Goal: Transaction & Acquisition: Obtain resource

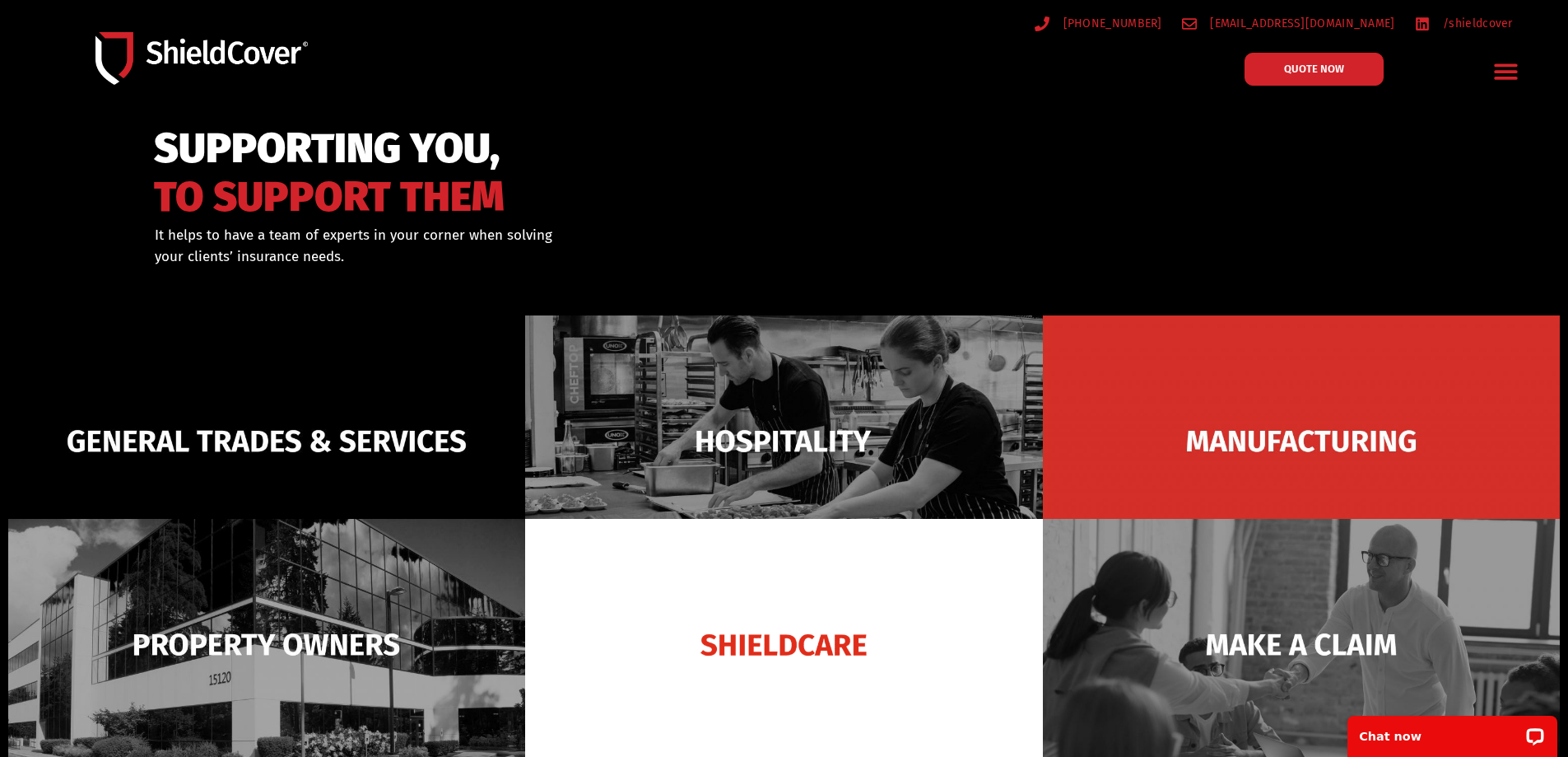
click at [1505, 70] on icon "Menu Toggle" at bounding box center [1506, 71] width 26 height 26
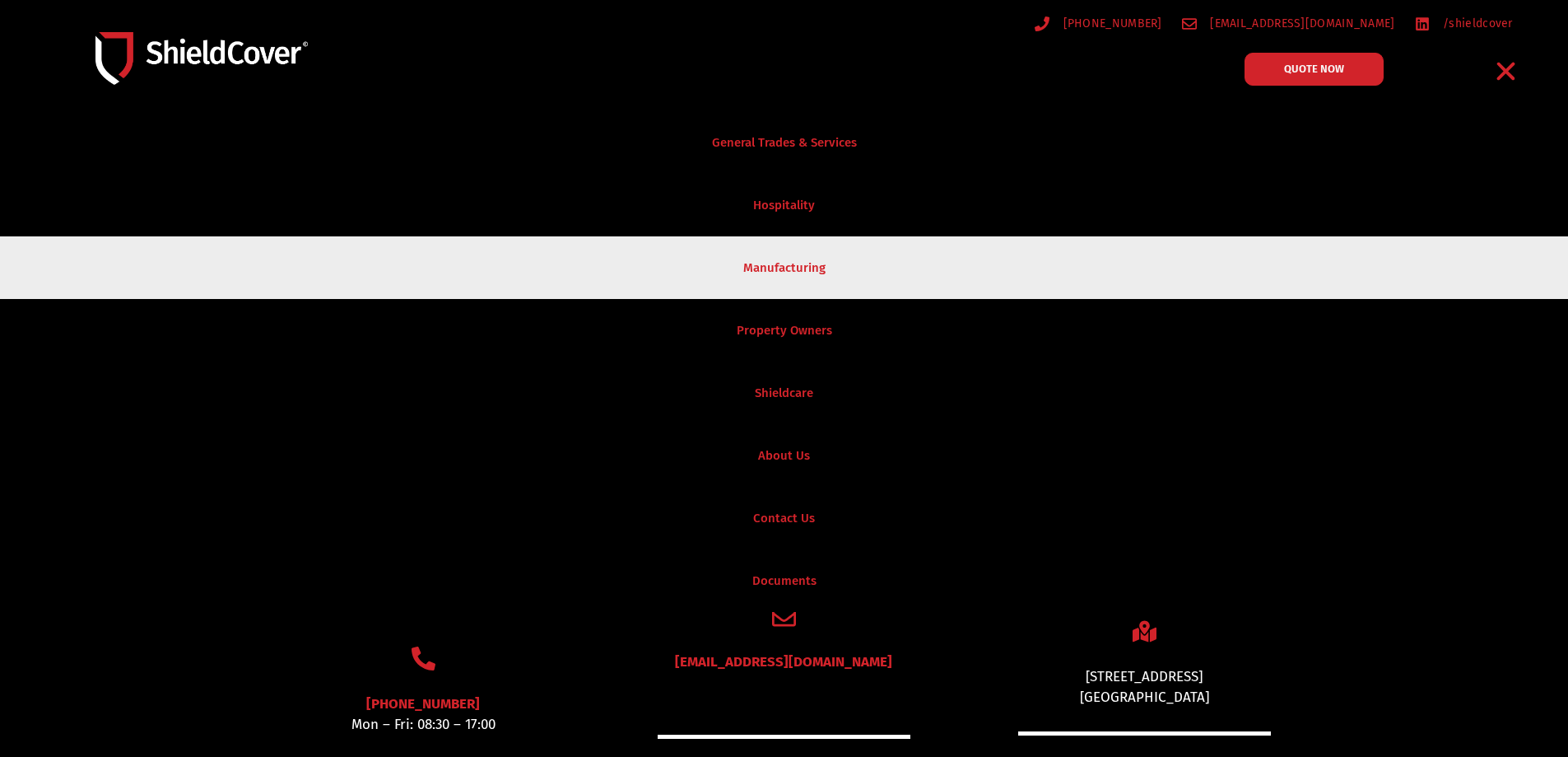
scroll to position [741, 0]
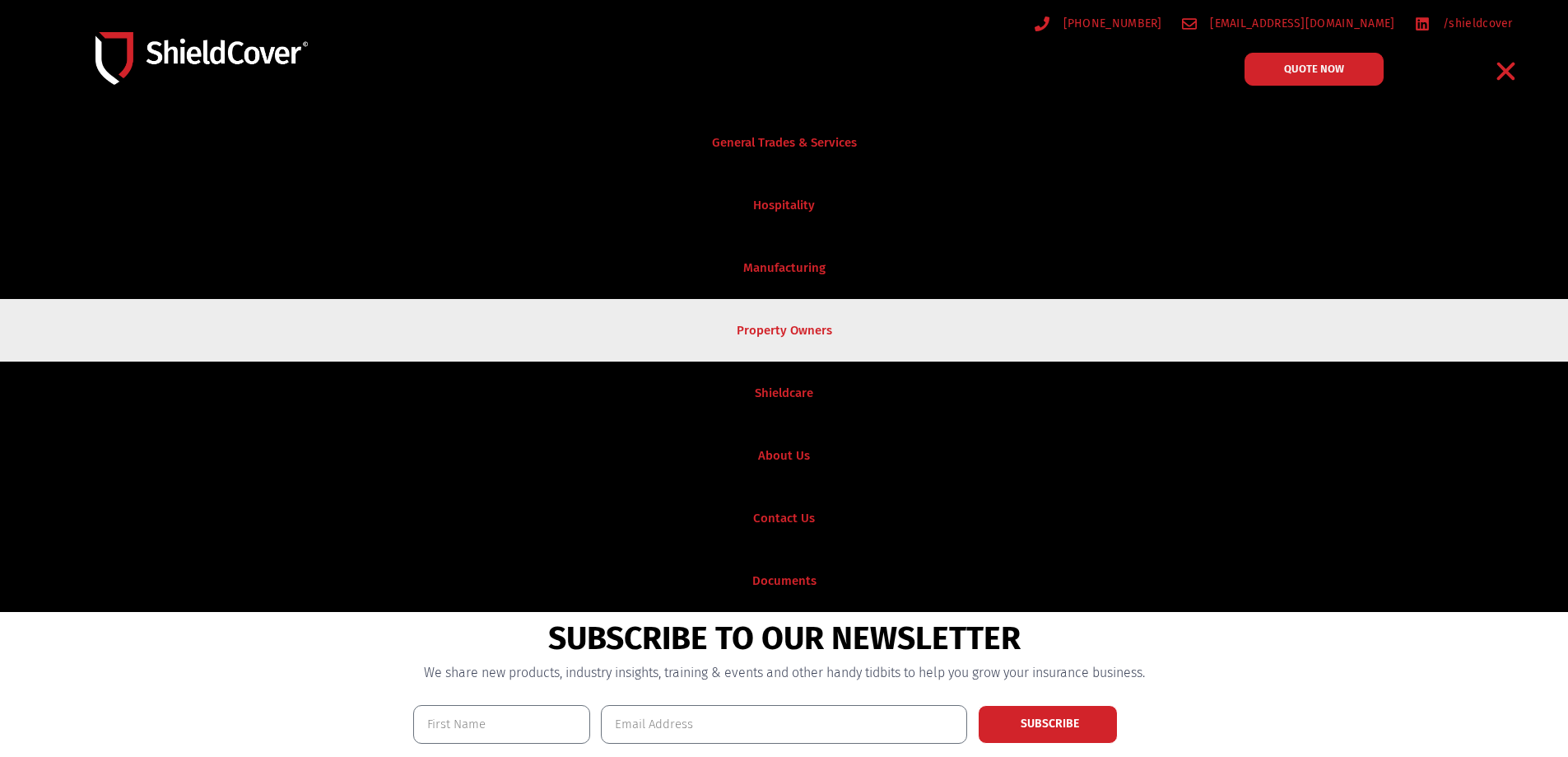
click at [776, 324] on link "Property Owners" at bounding box center [784, 330] width 1568 height 63
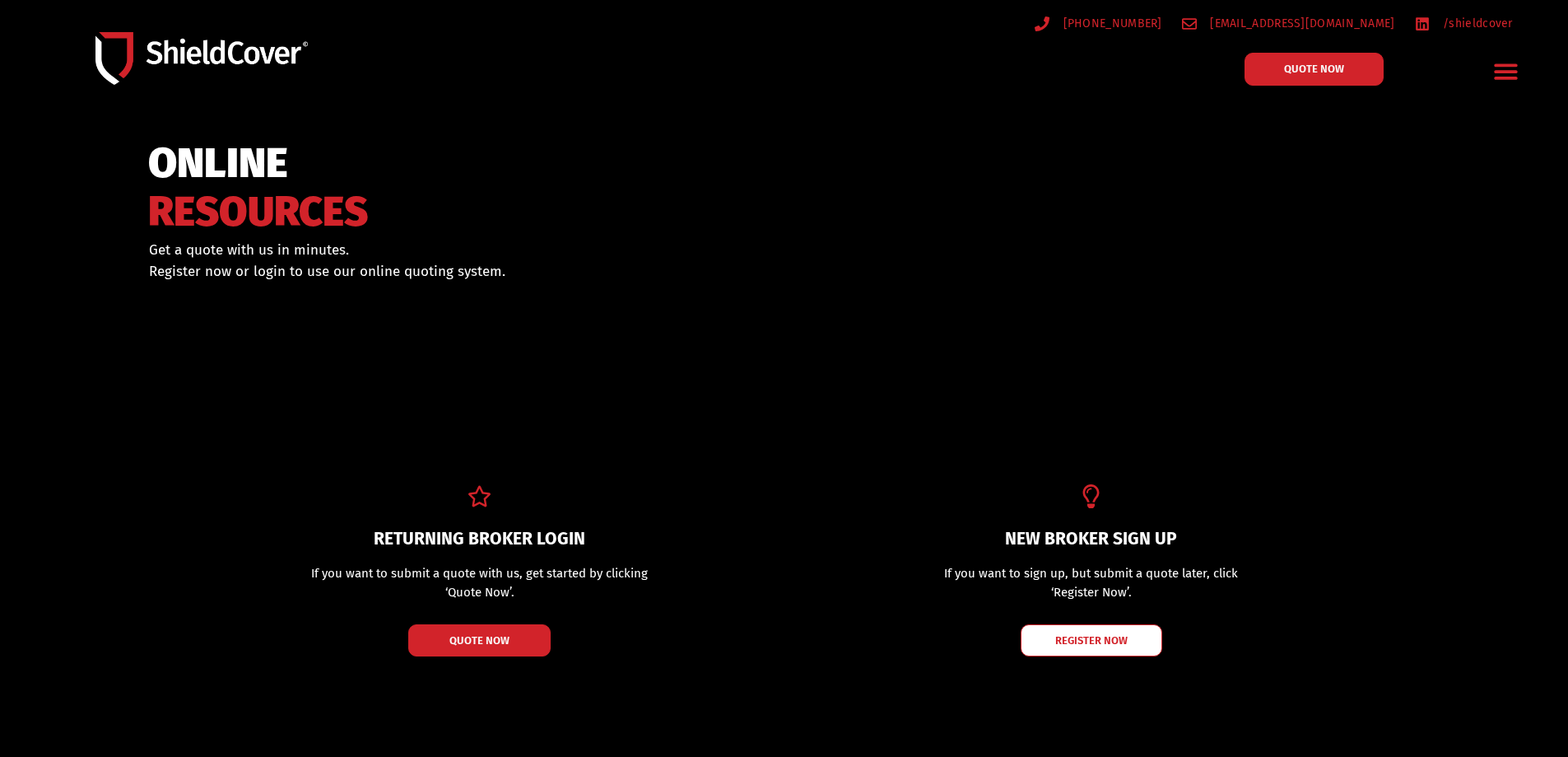
click at [530, 568] on p "If you want to submit a quote with us, get started by clicking ‘Quote Now’." at bounding box center [480, 582] width 361 height 37
click at [482, 638] on span "QUOTE NOW" at bounding box center [480, 640] width 66 height 12
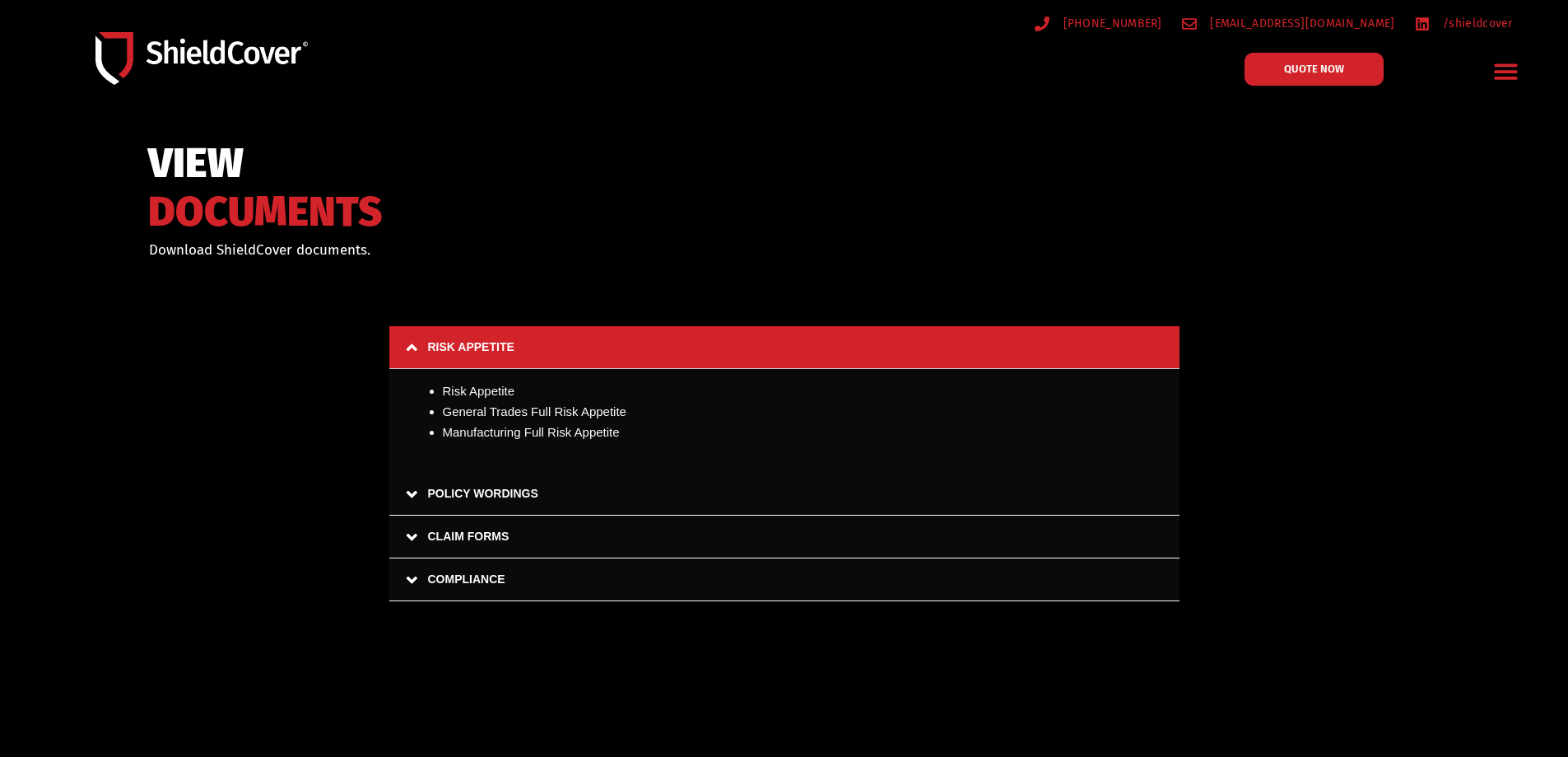
click at [457, 575] on link "COMPLIANCE" at bounding box center [784, 579] width 790 height 43
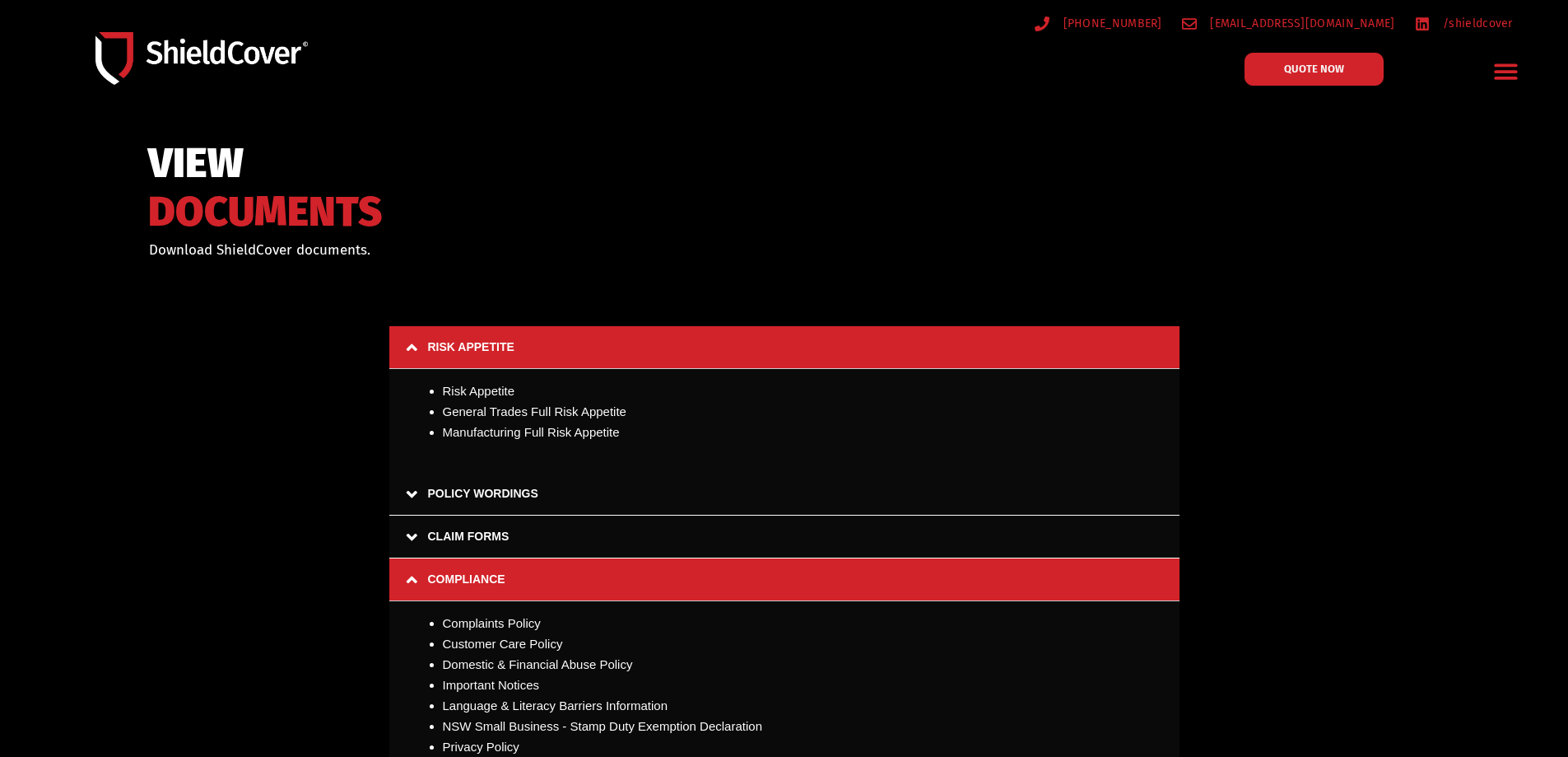
scroll to position [83, 0]
